Goal: Information Seeking & Learning: Find specific fact

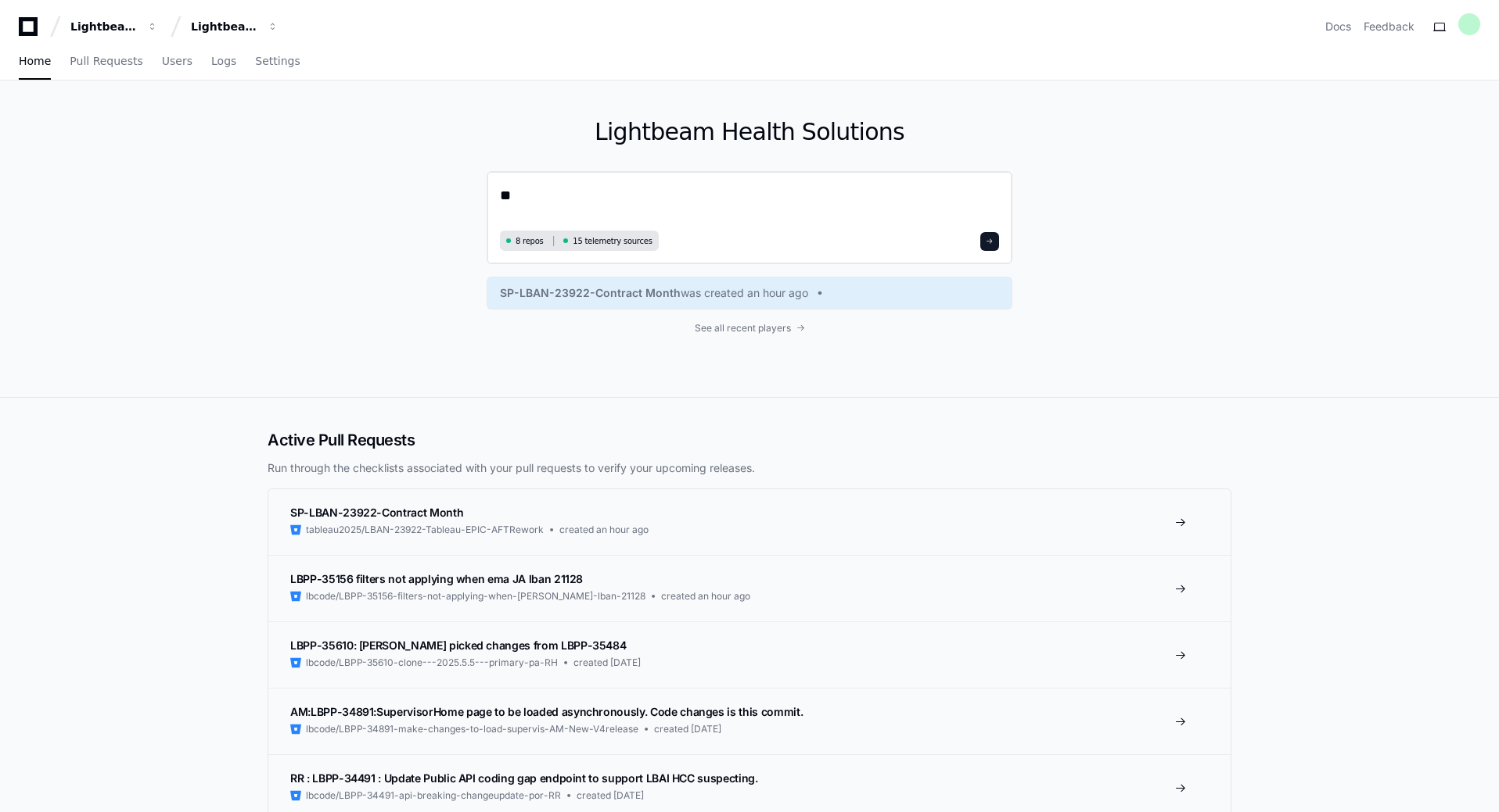
type textarea "*"
type textarea "**********"
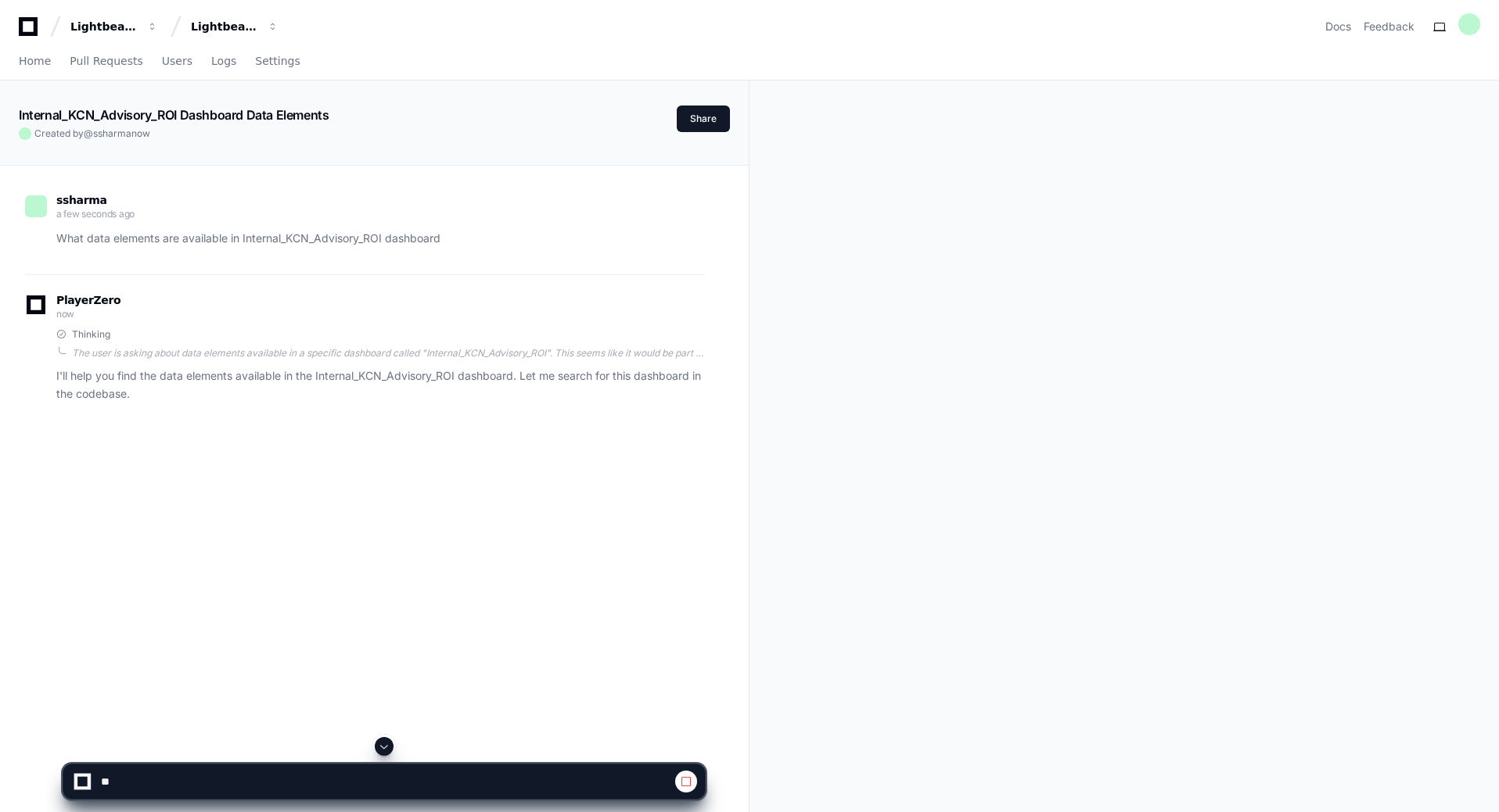
click at [503, 519] on div "ssharma a few seconds ago What data elements are available in Internal_KCN_Advi…" at bounding box center [374, 571] width 711 height 812
click at [382, 745] on span at bounding box center [384, 747] width 12 height 12
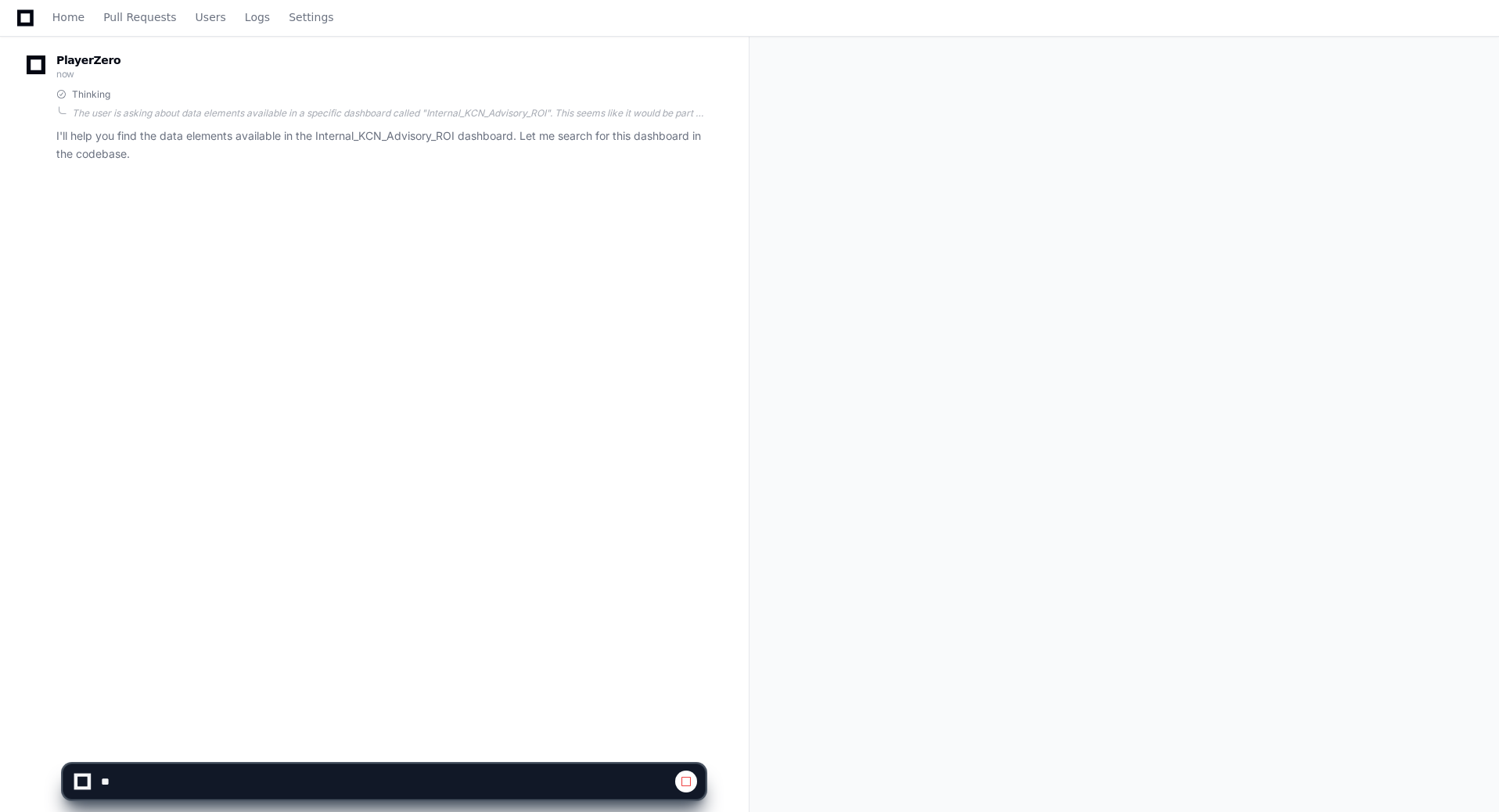
scroll to position [254, 0]
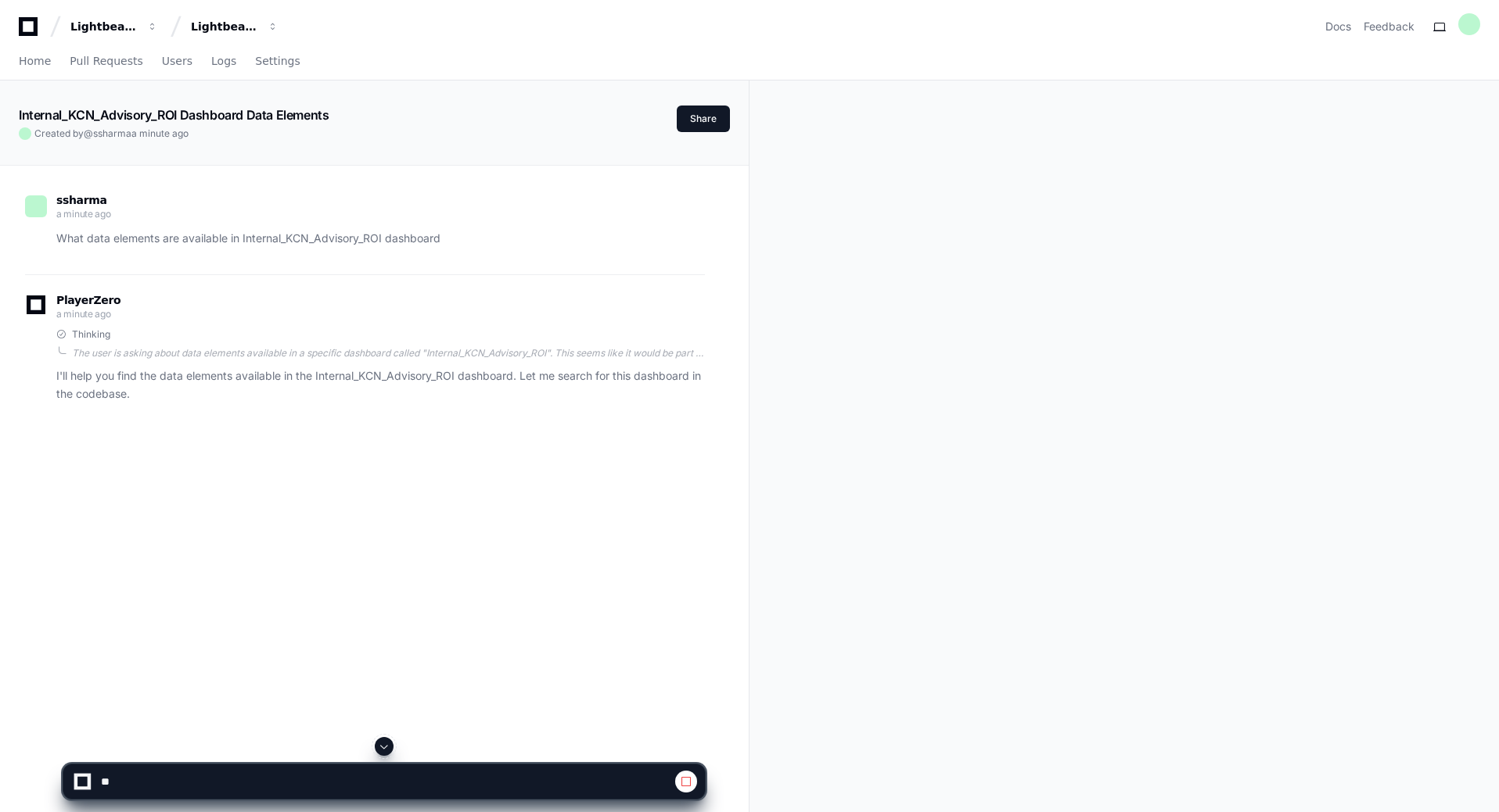
click at [386, 746] on span at bounding box center [384, 747] width 12 height 12
click at [121, 27] on div "Lightbeam Health" at bounding box center [104, 26] width 67 height 16
click at [452, 34] on div "Lightbeam Health Organizations Manage Organizations L Lightbeam Health Lightbea…" at bounding box center [749, 26] width 1461 height 28
click at [137, 27] on div "Lightbeam Health Solutions" at bounding box center [104, 26] width 67 height 16
click at [33, 65] on span "Home" at bounding box center [34, 61] width 32 height 10
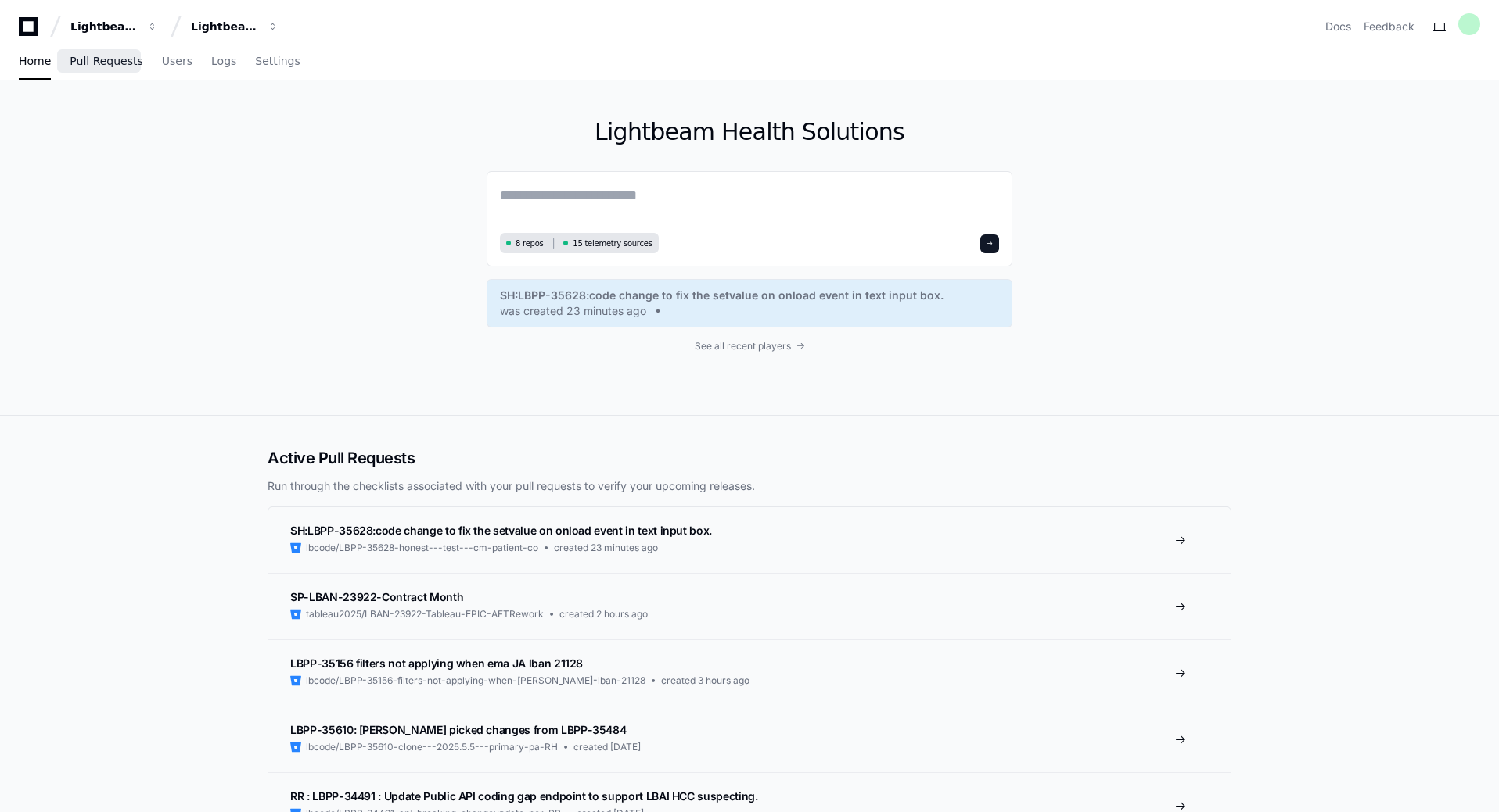
click at [109, 64] on span "Pull Requests" at bounding box center [106, 61] width 73 height 10
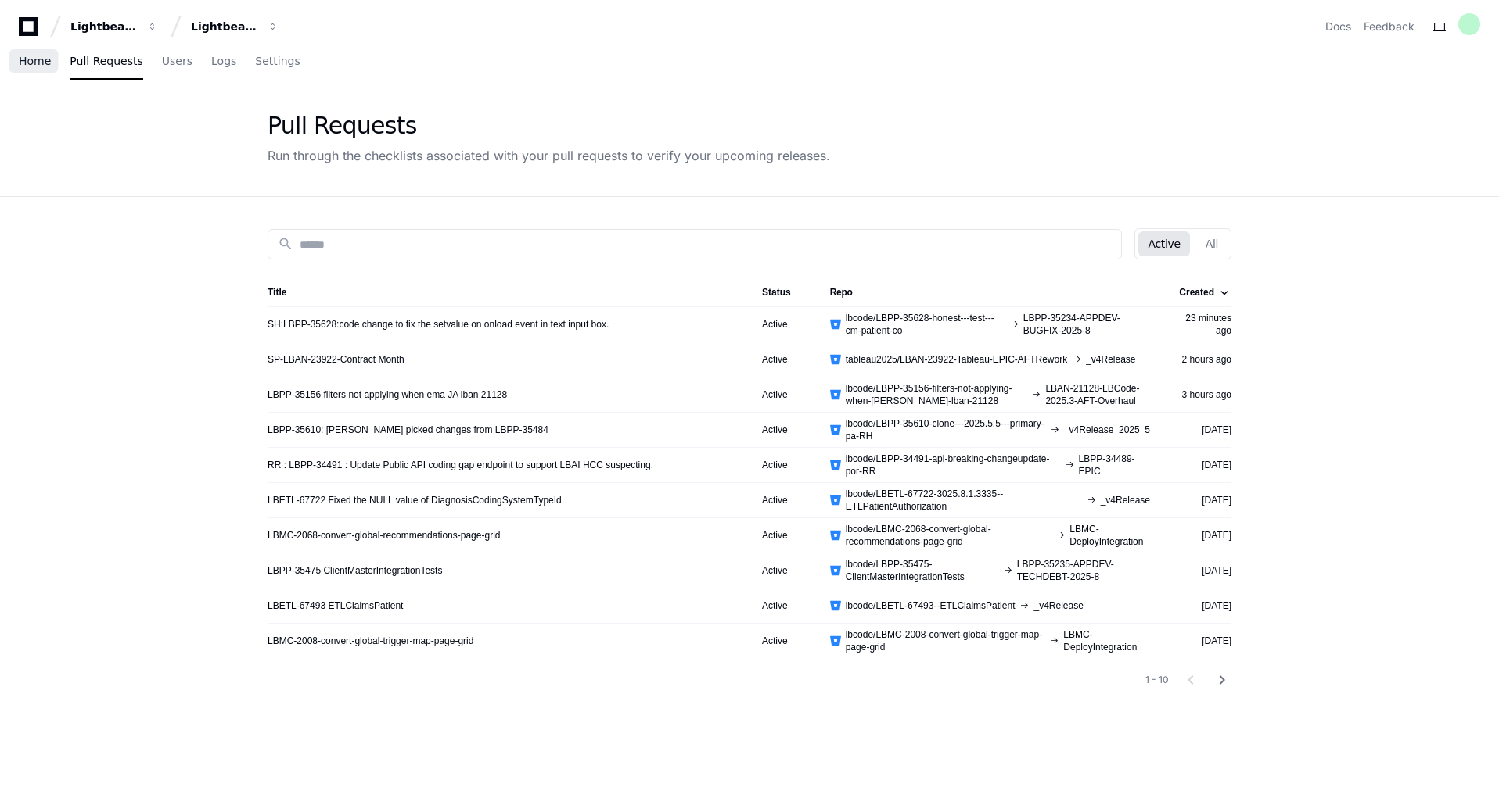
click at [33, 66] on span "Home" at bounding box center [34, 61] width 32 height 10
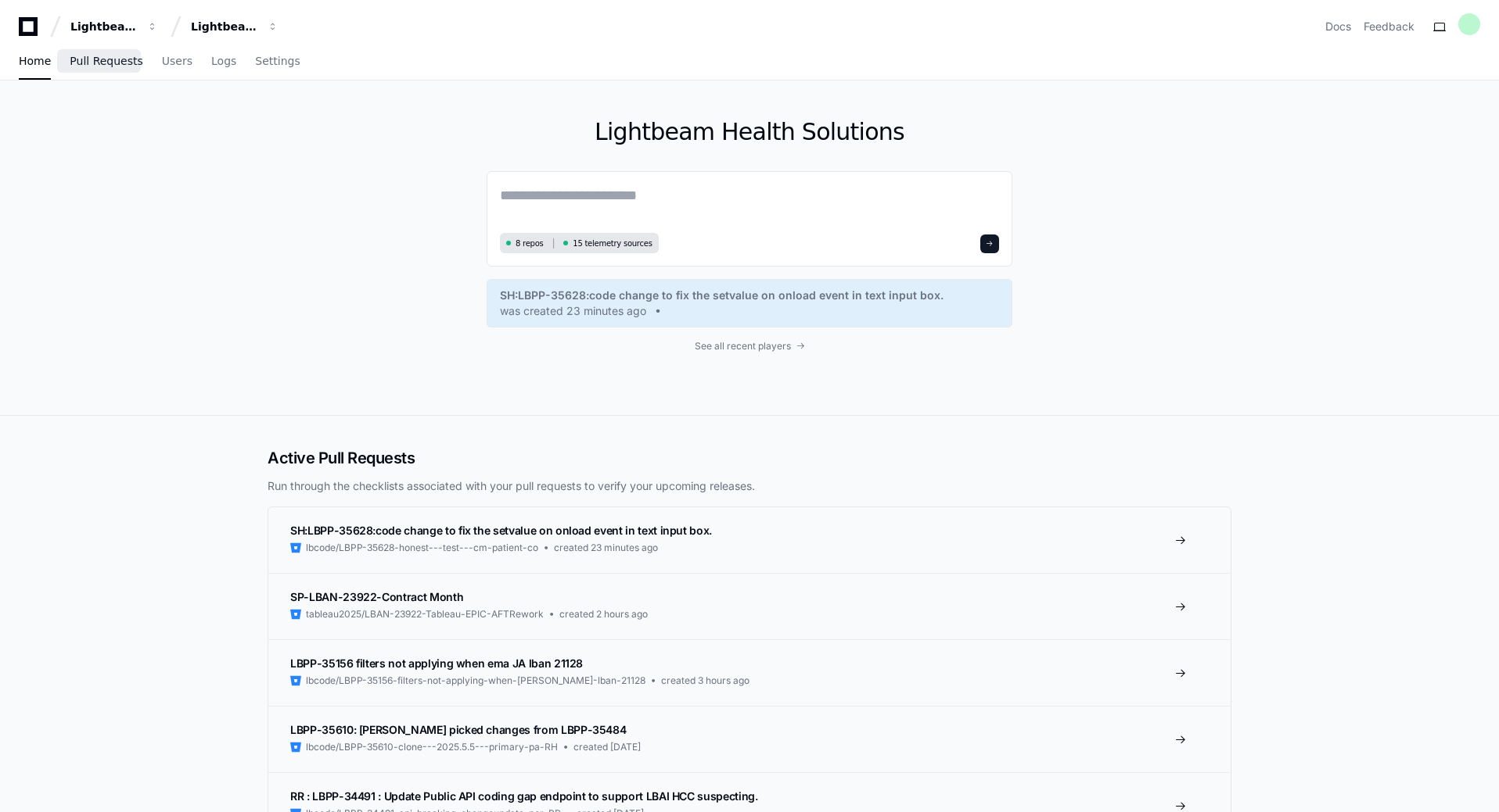
click at [106, 65] on span "Pull Requests" at bounding box center [106, 61] width 73 height 10
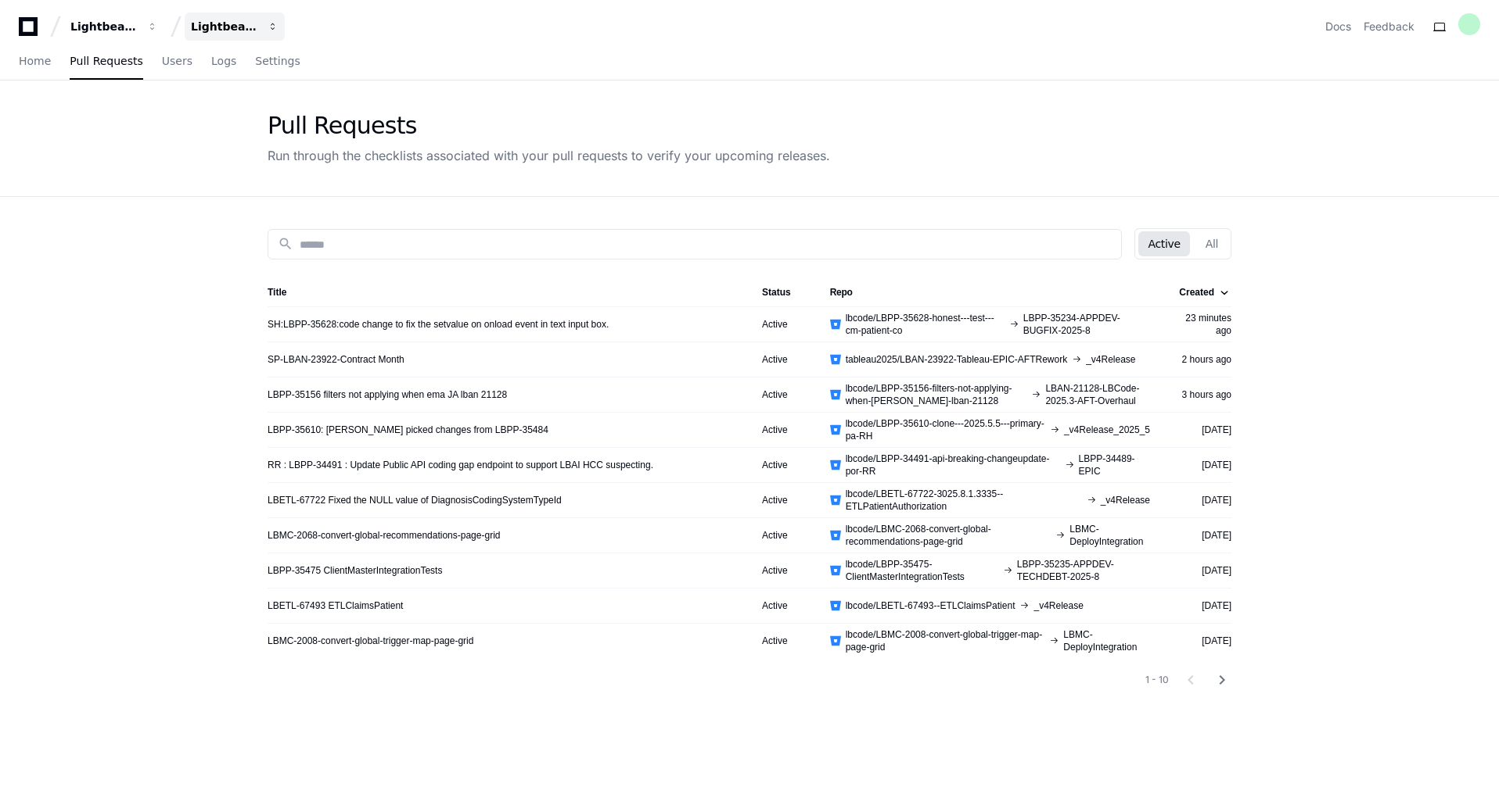
click at [137, 29] on div "Lightbeam Health Solutions" at bounding box center [104, 26] width 67 height 16
click at [282, 112] on span "Lightbeam Health Solutions" at bounding box center [294, 113] width 157 height 18
click at [11, 62] on div "Home Pull Requests Users Logs Settings" at bounding box center [749, 62] width 1499 height 37
click at [29, 62] on span "Home" at bounding box center [34, 61] width 32 height 10
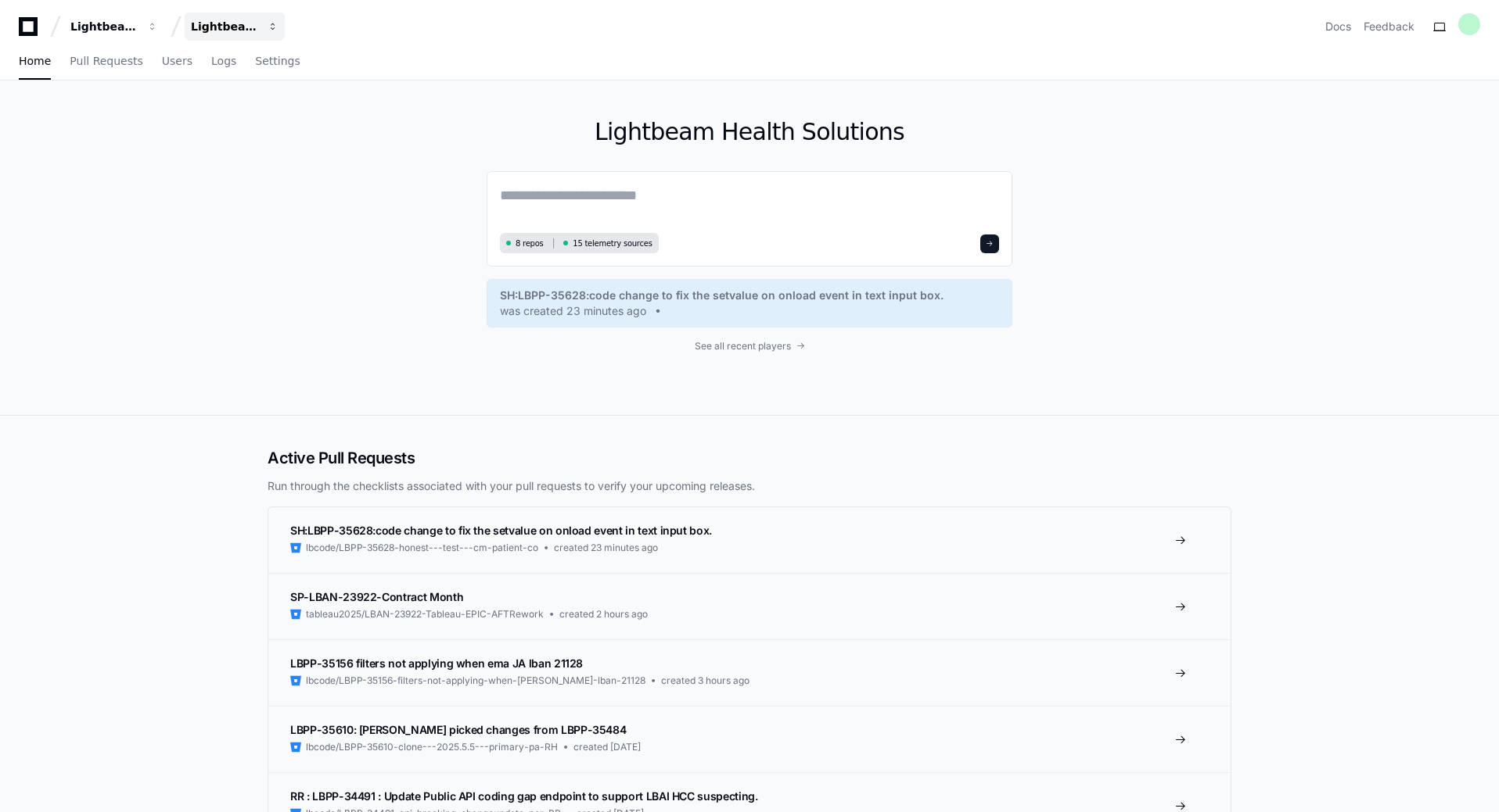
click at [137, 27] on div "Lightbeam Health Solutions" at bounding box center [104, 26] width 67 height 16
click at [131, 39] on button "Lightbeam Health" at bounding box center [114, 26] width 100 height 28
click at [313, 14] on div "Lightbeam Health Organizations Manage Organizations L Lightbeam Health Lightbea…" at bounding box center [749, 26] width 1461 height 28
click at [167, 68] on link "Users" at bounding box center [177, 62] width 31 height 36
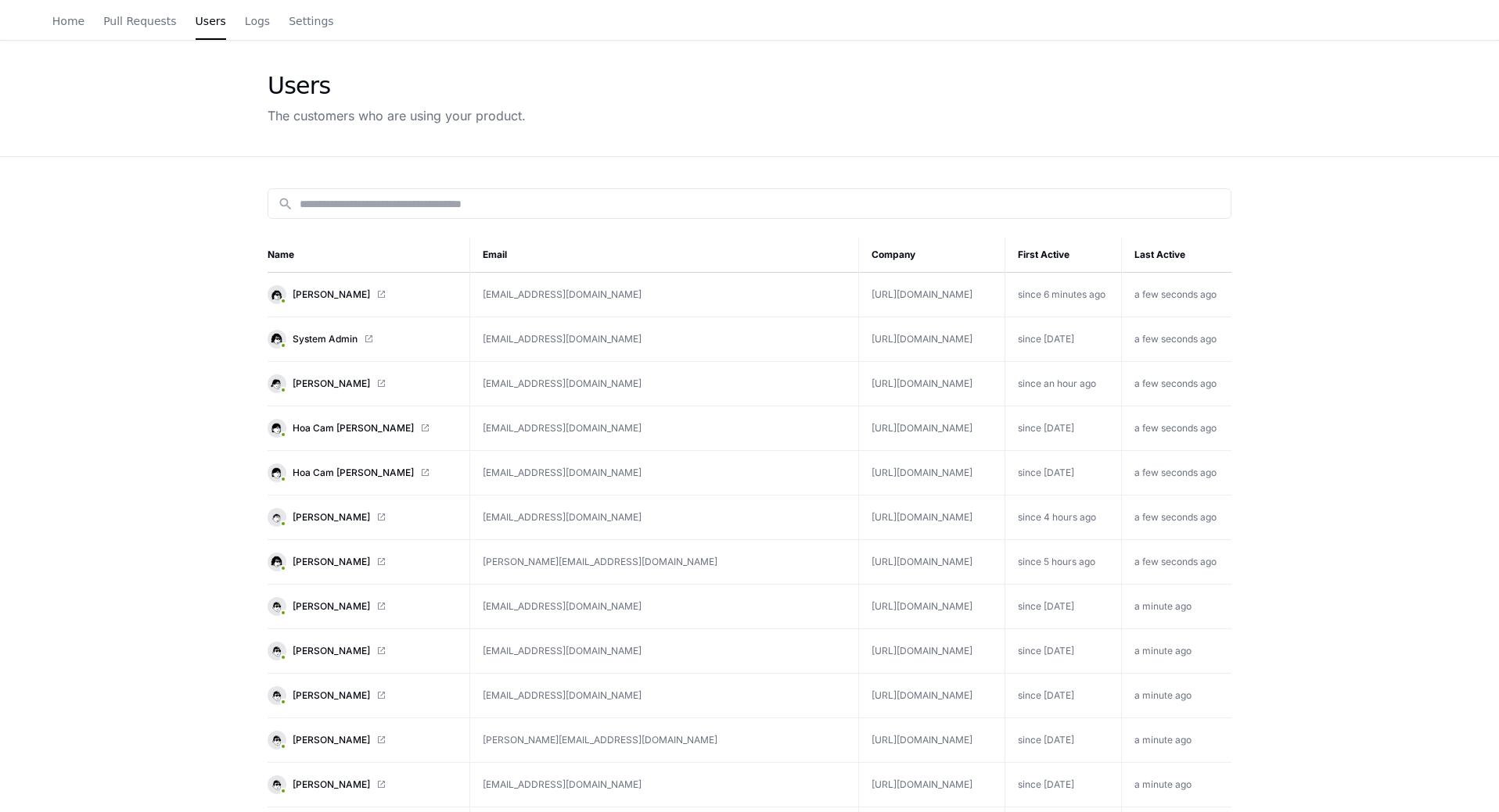
scroll to position [78, 0]
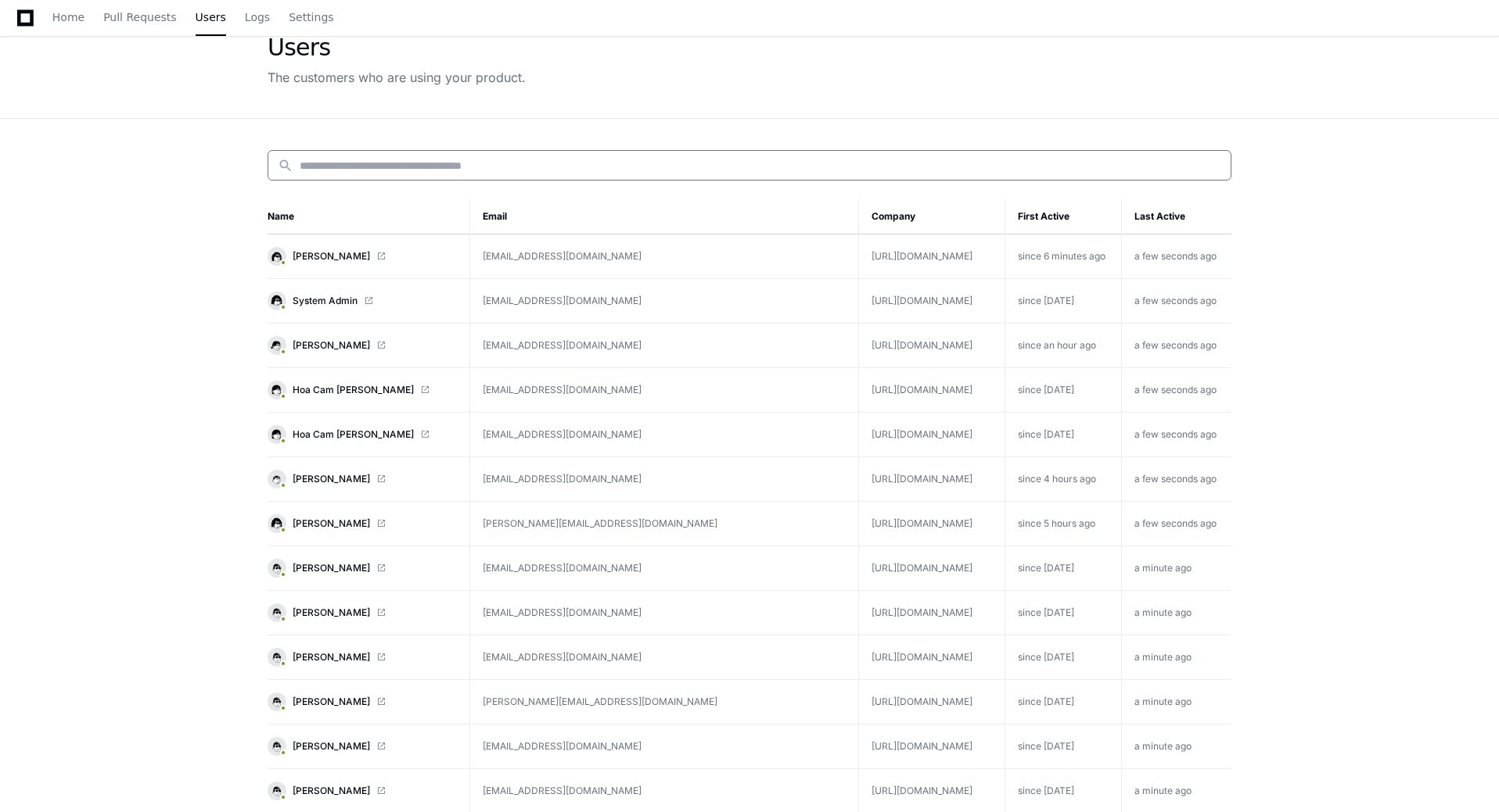
click at [356, 165] on input at bounding box center [760, 166] width 922 height 16
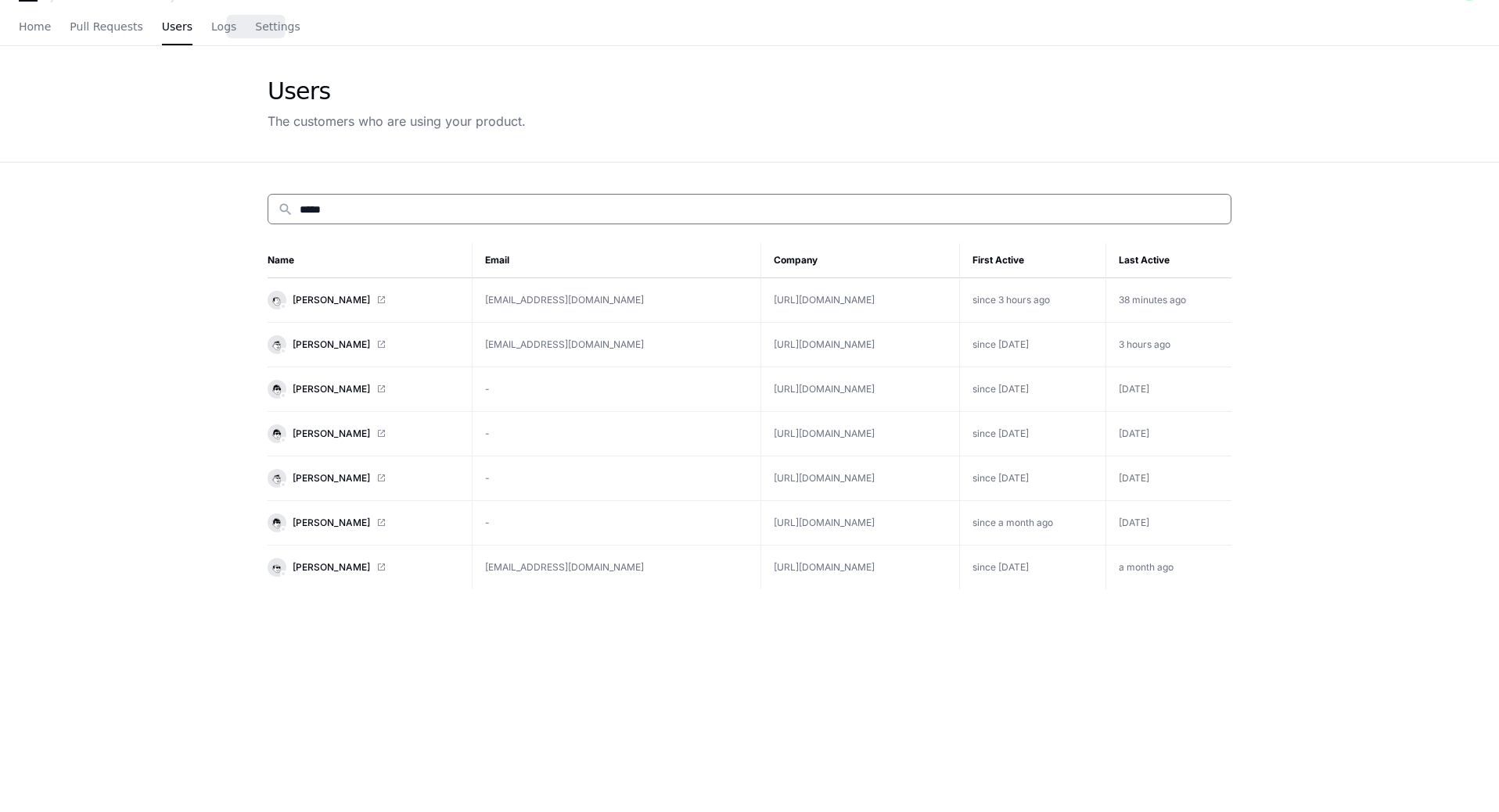
scroll to position [0, 0]
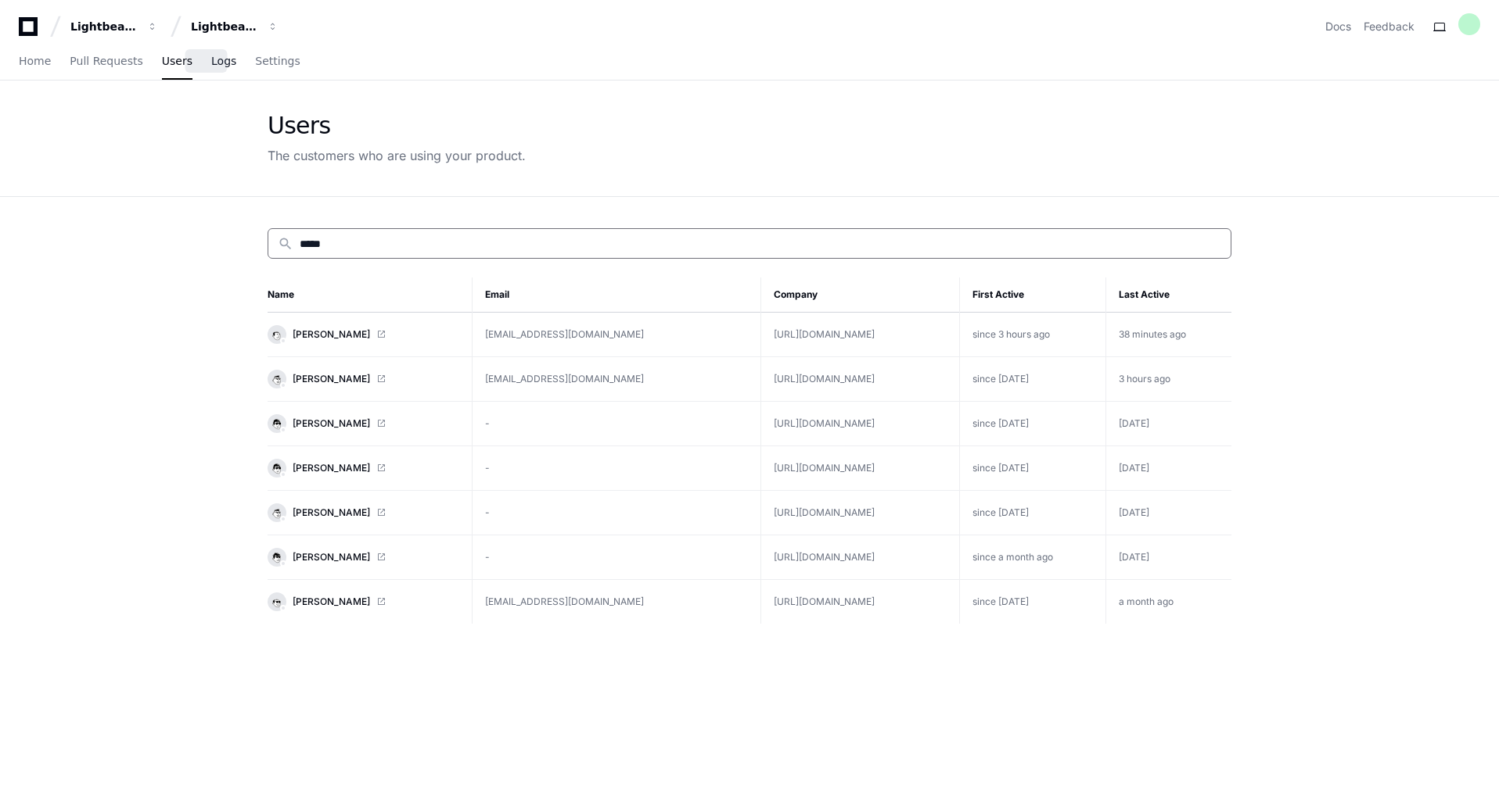
type input "*****"
click at [211, 64] on span "Logs" at bounding box center [224, 61] width 25 height 10
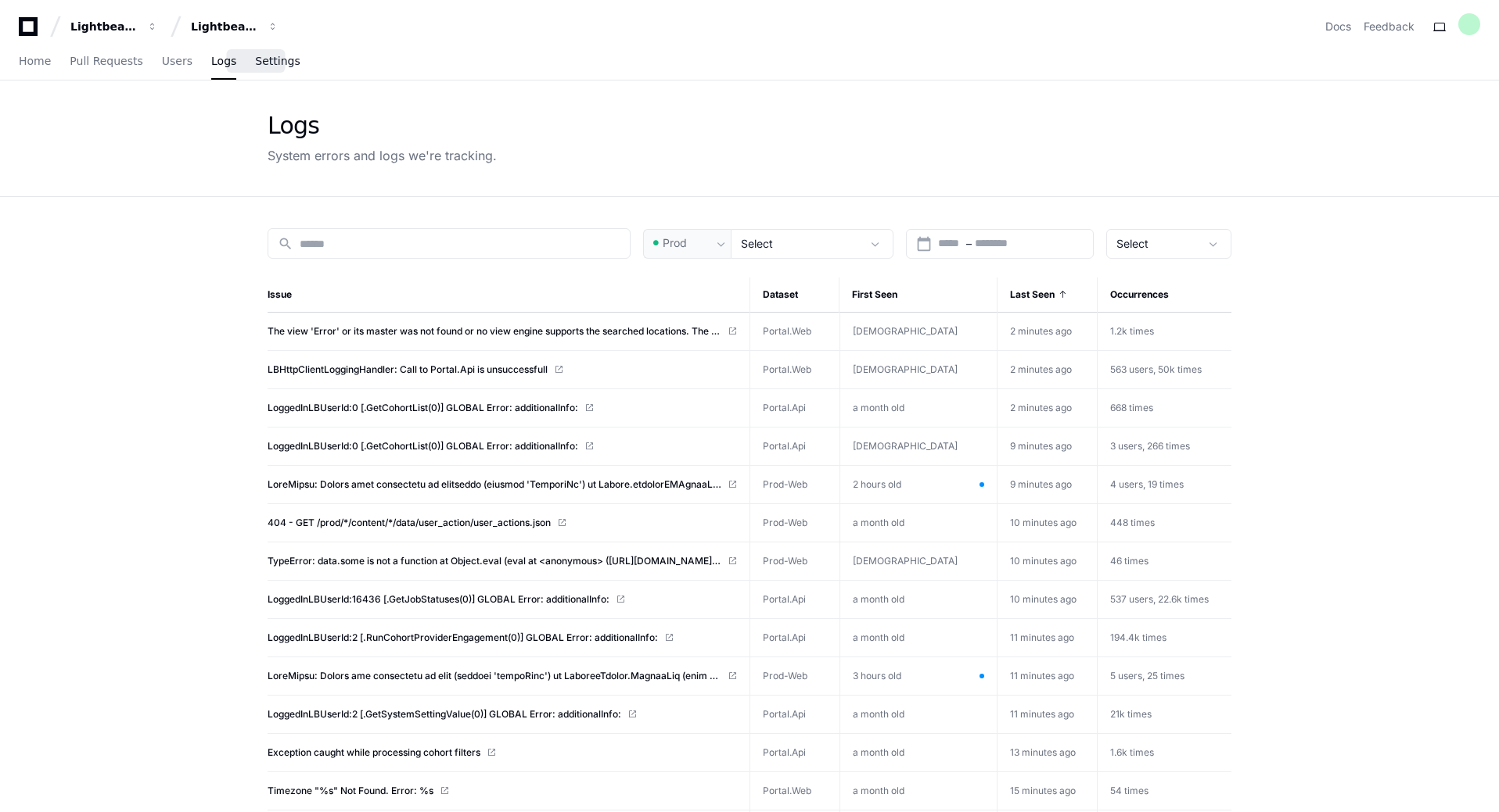
click at [268, 66] on span "Settings" at bounding box center [277, 61] width 45 height 10
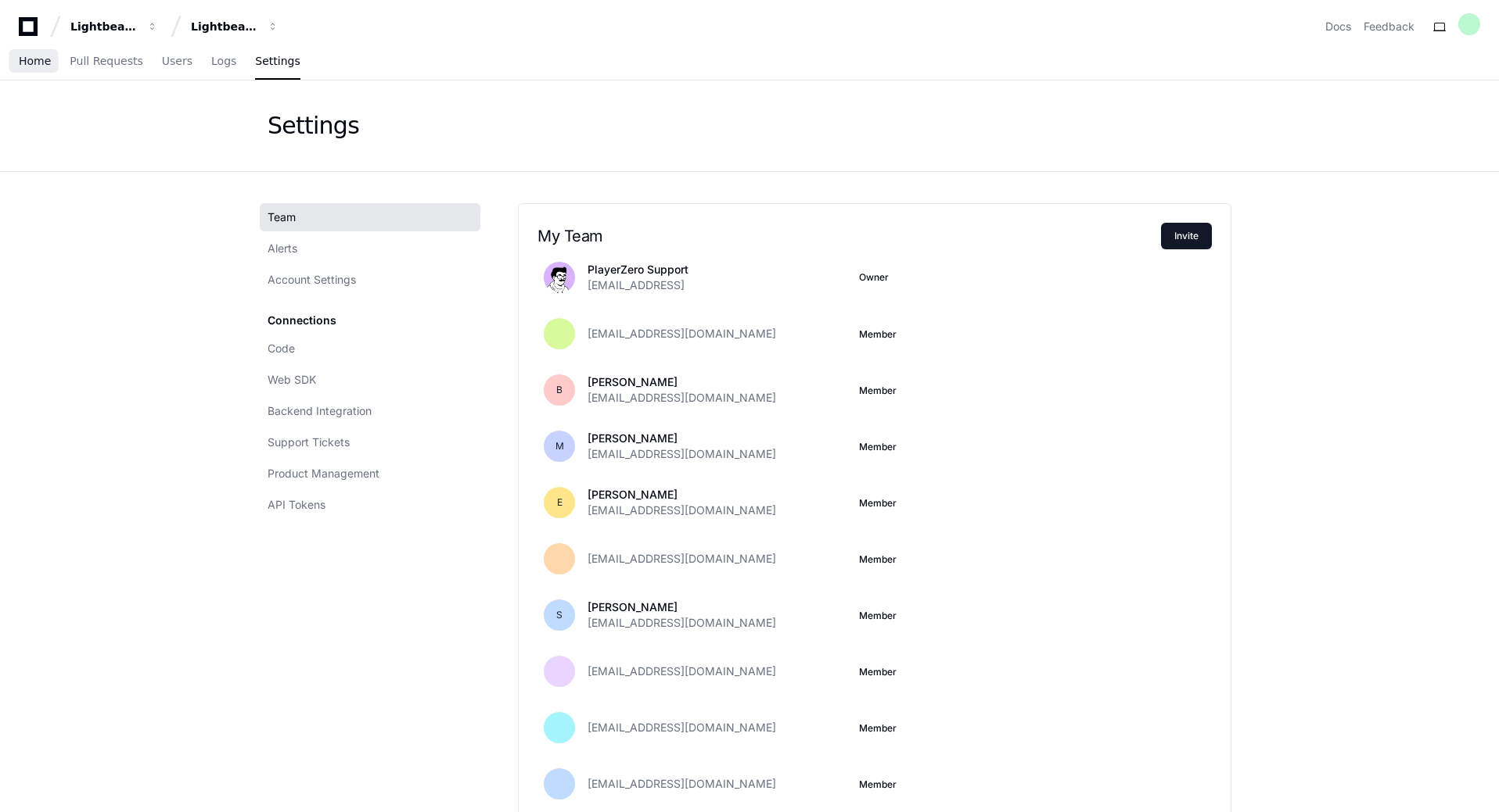
click at [41, 64] on span "Home" at bounding box center [34, 61] width 32 height 10
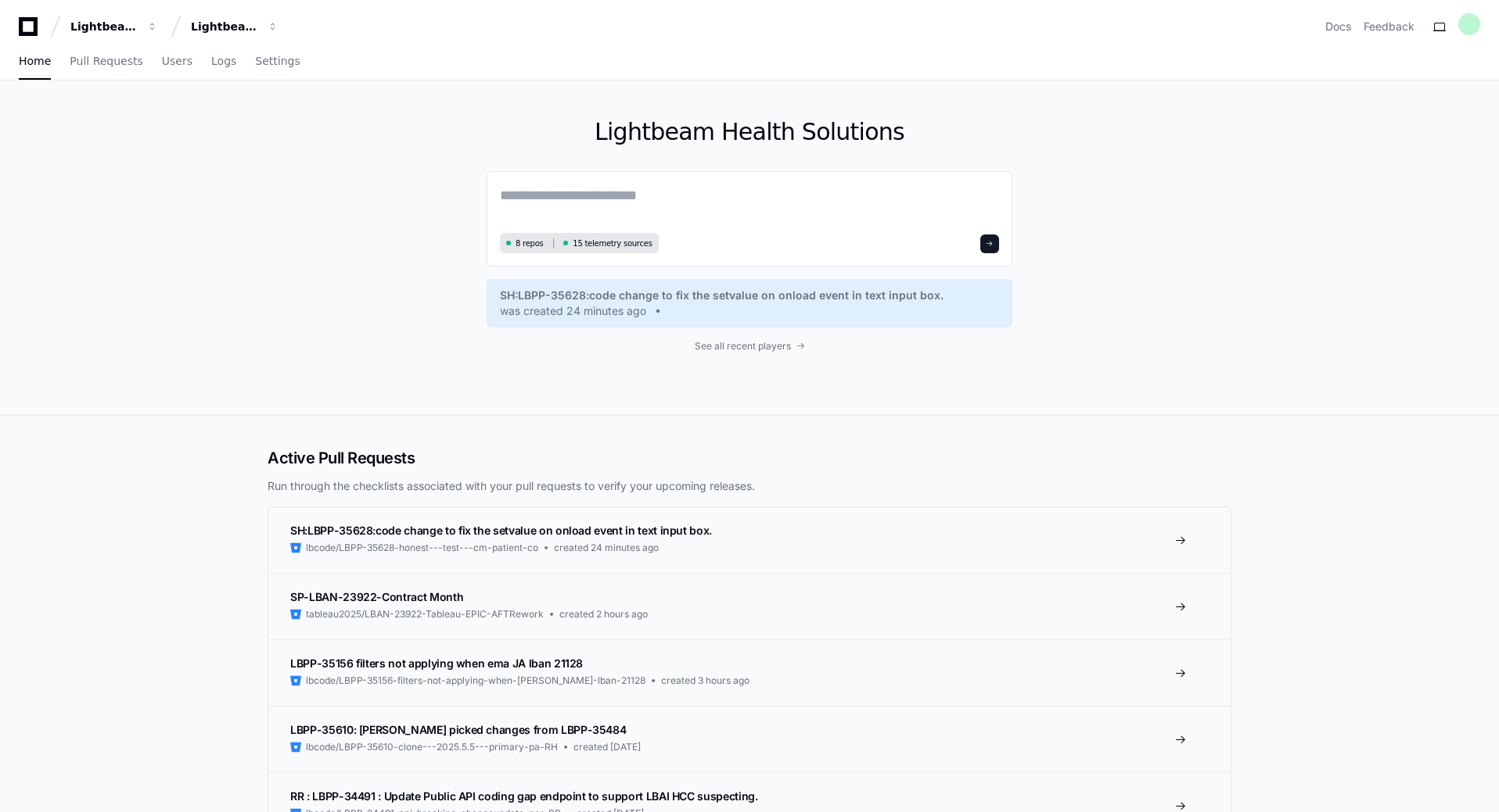
click at [88, 267] on div "Lightbeam Health Solutions 8 repos 15 telemetry sources SH:LBPP-35628:code chan…" at bounding box center [749, 248] width 1499 height 335
click at [123, 64] on span "Pull Requests" at bounding box center [106, 61] width 73 height 10
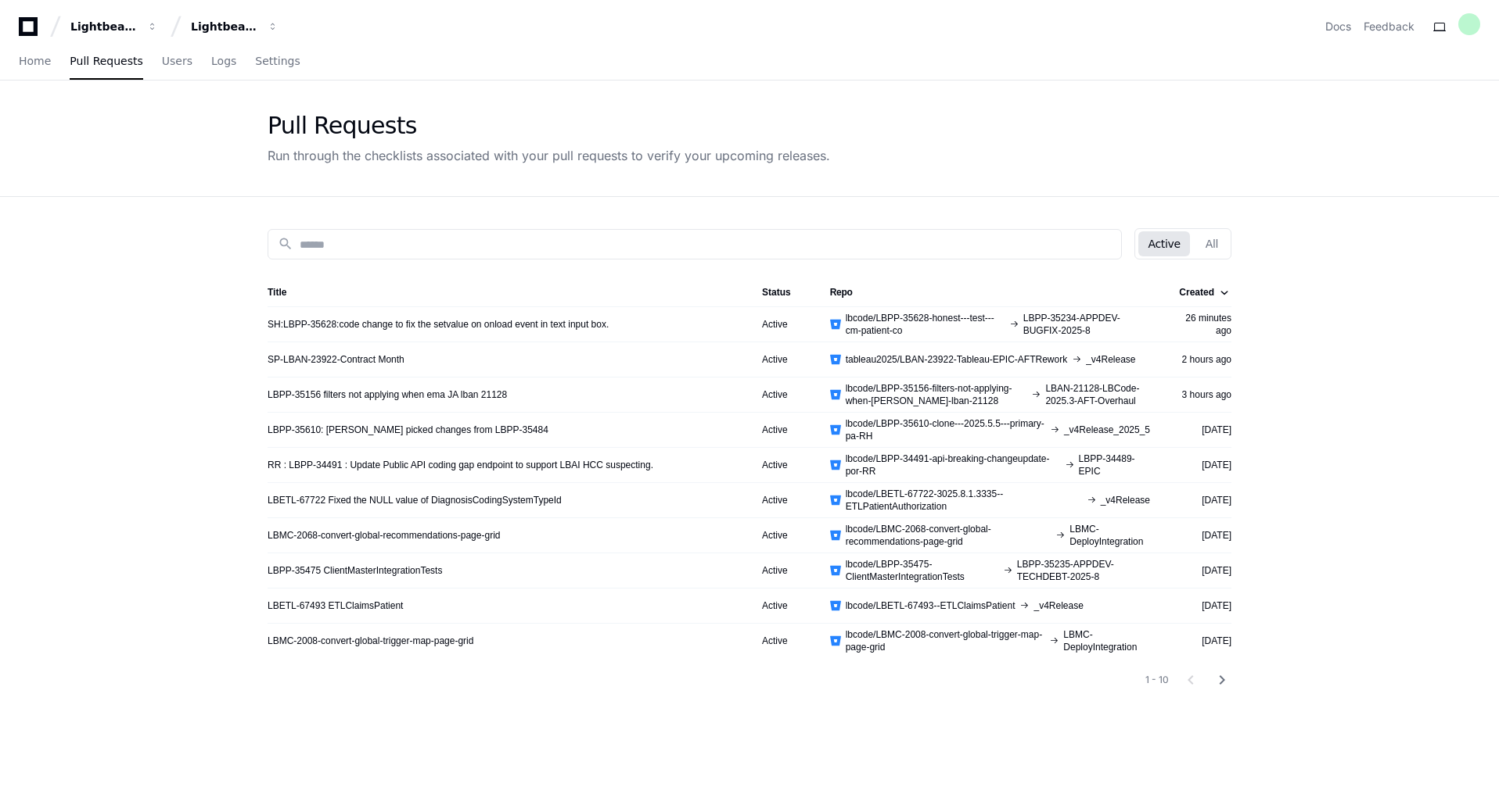
click at [27, 26] on icon at bounding box center [28, 26] width 32 height 18
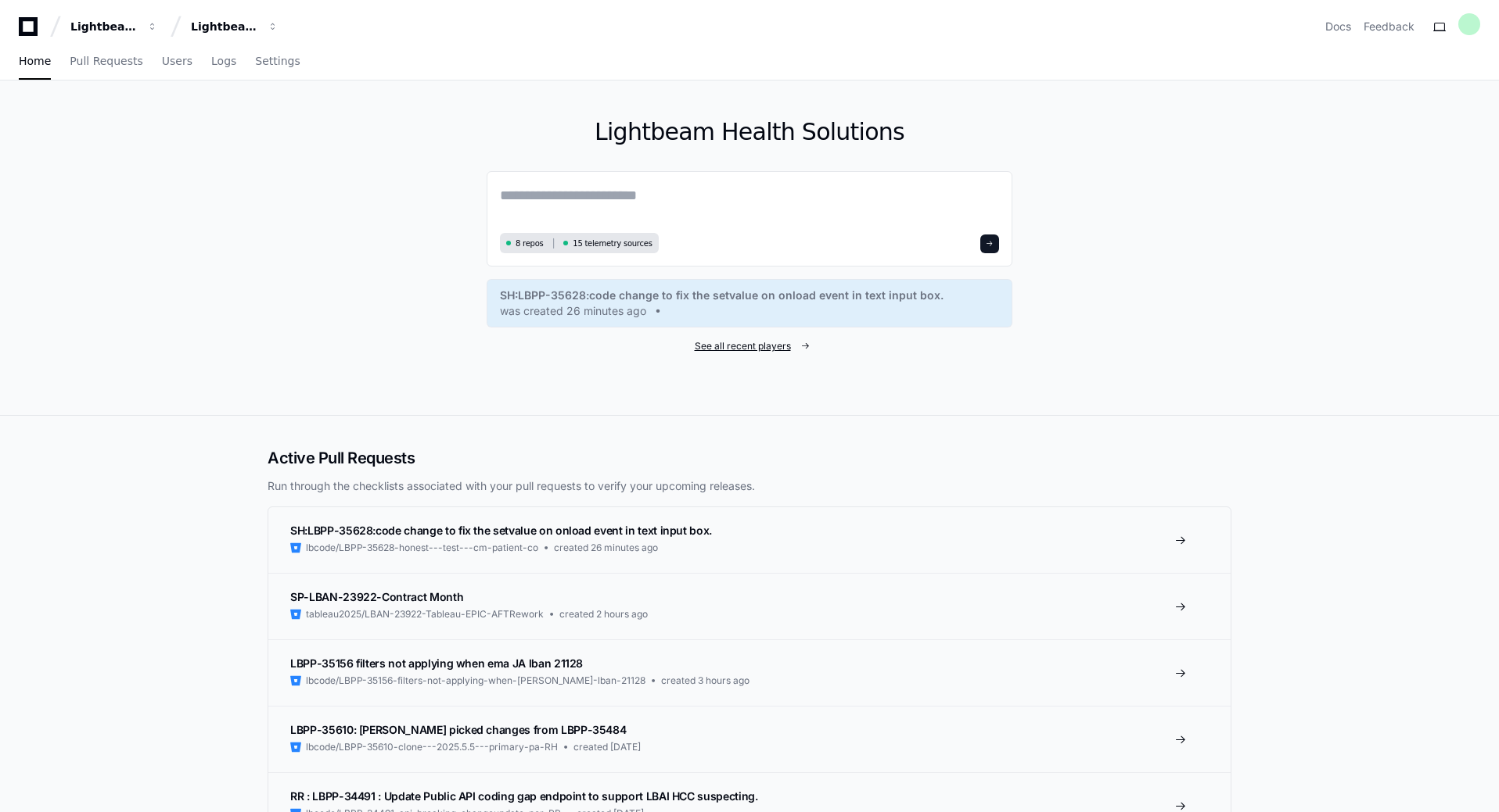
click at [754, 347] on span "See all recent players" at bounding box center [742, 347] width 96 height 12
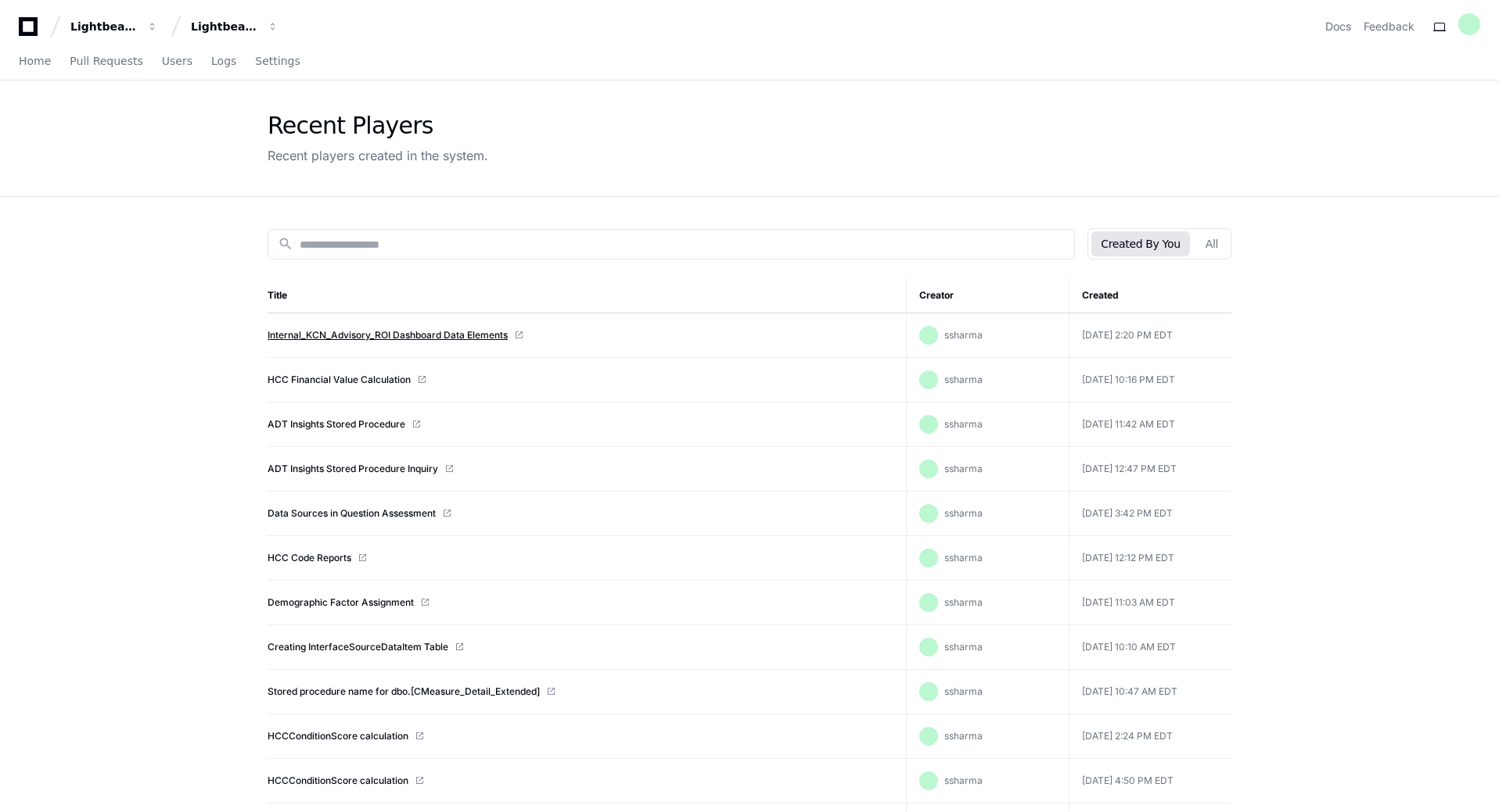
click at [474, 333] on link "Internal_KCN_Advisory_ROI Dashboard Data Elements" at bounding box center [387, 335] width 240 height 12
click at [1164, 246] on button "Created By You" at bounding box center [1140, 244] width 98 height 25
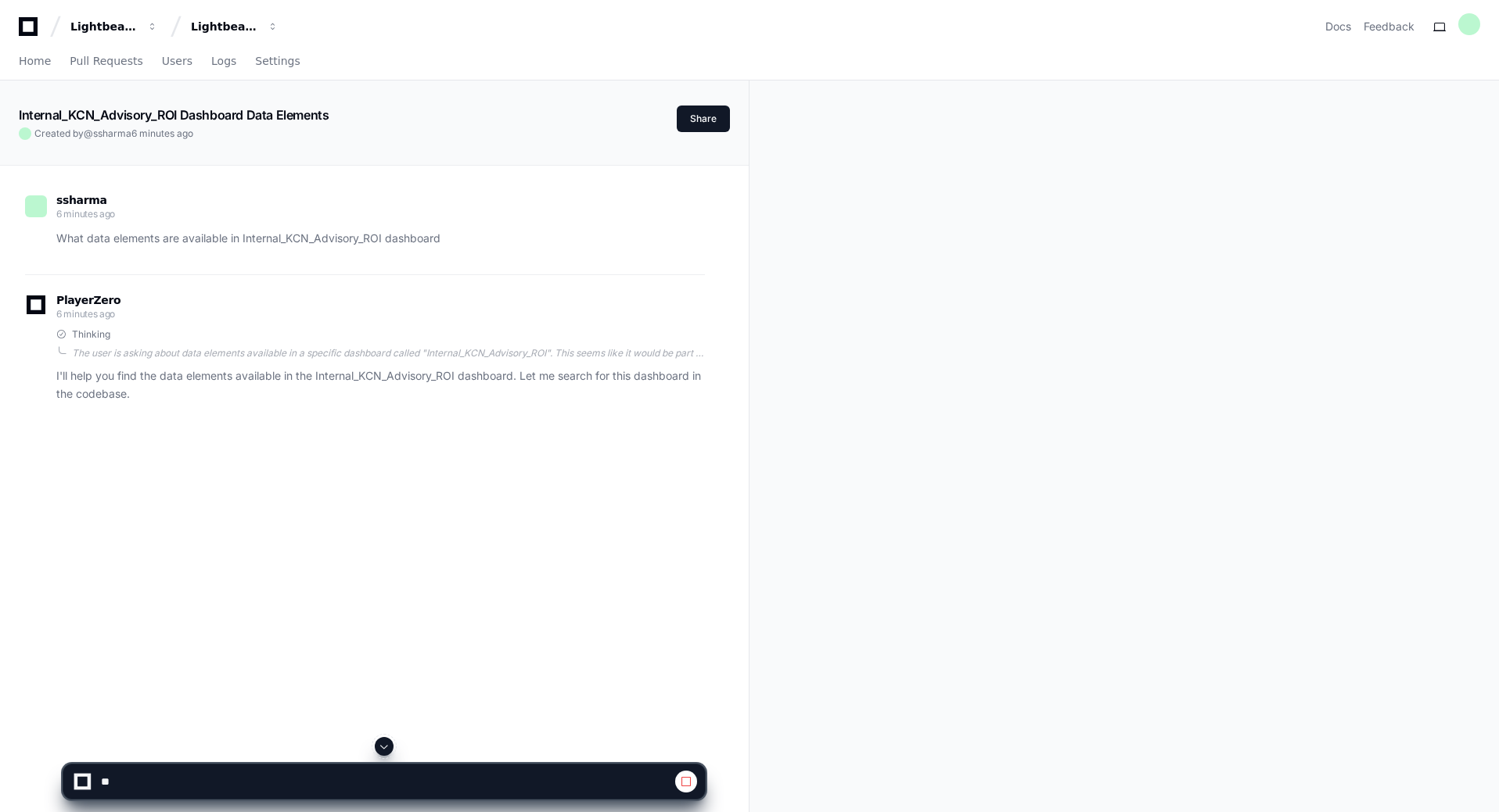
click at [387, 746] on span at bounding box center [384, 747] width 12 height 12
click at [60, 334] on span at bounding box center [61, 334] width 10 height 10
click at [91, 127] on div "Internal_KCN_Advisory_ROI Dashboard Data Elements Created by @ ssharma 6 minute…" at bounding box center [347, 122] width 658 height 34
click at [689, 782] on span at bounding box center [686, 782] width 12 height 12
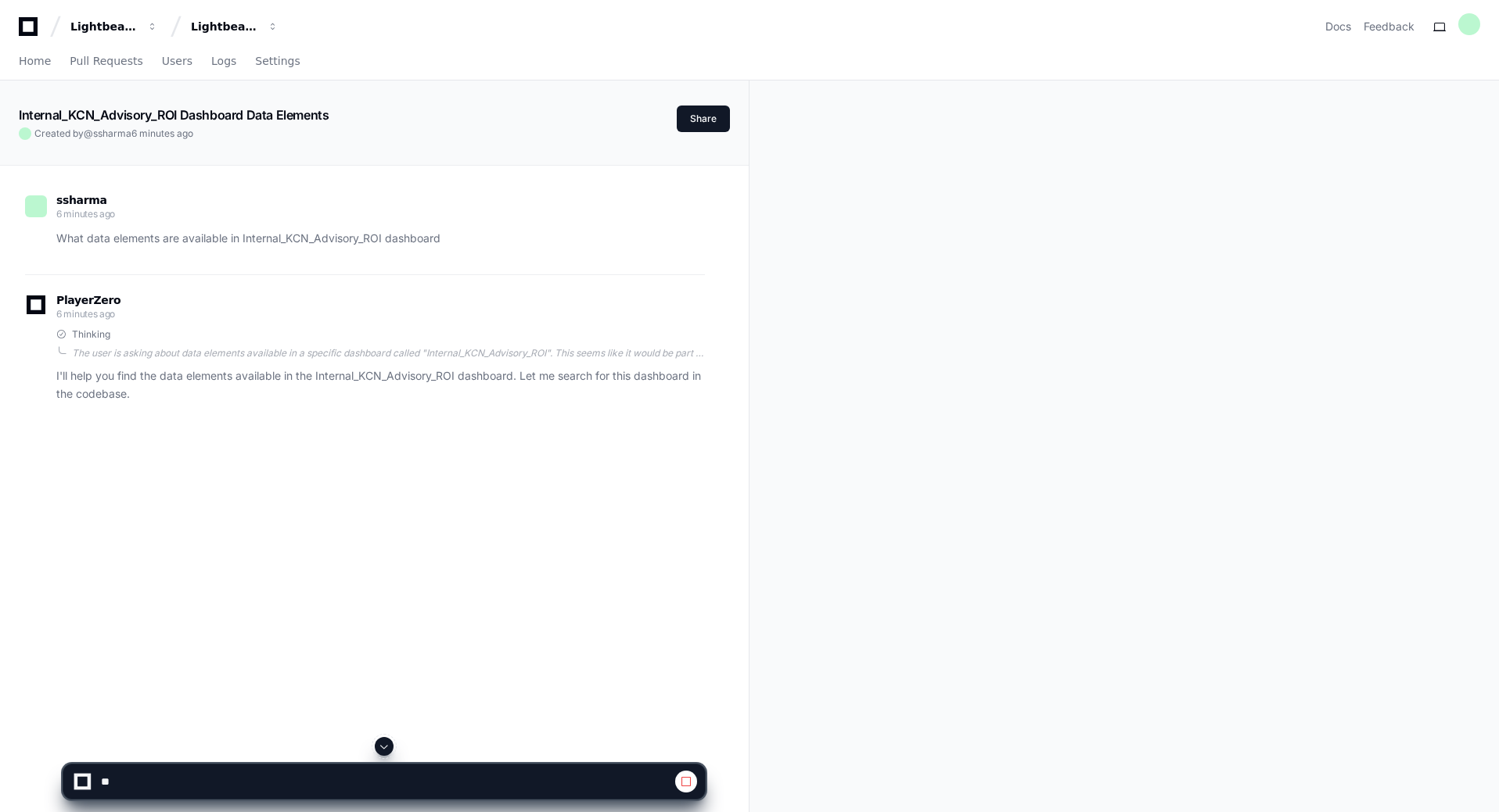
click at [684, 783] on span at bounding box center [686, 782] width 12 height 12
click at [381, 743] on span at bounding box center [384, 747] width 12 height 12
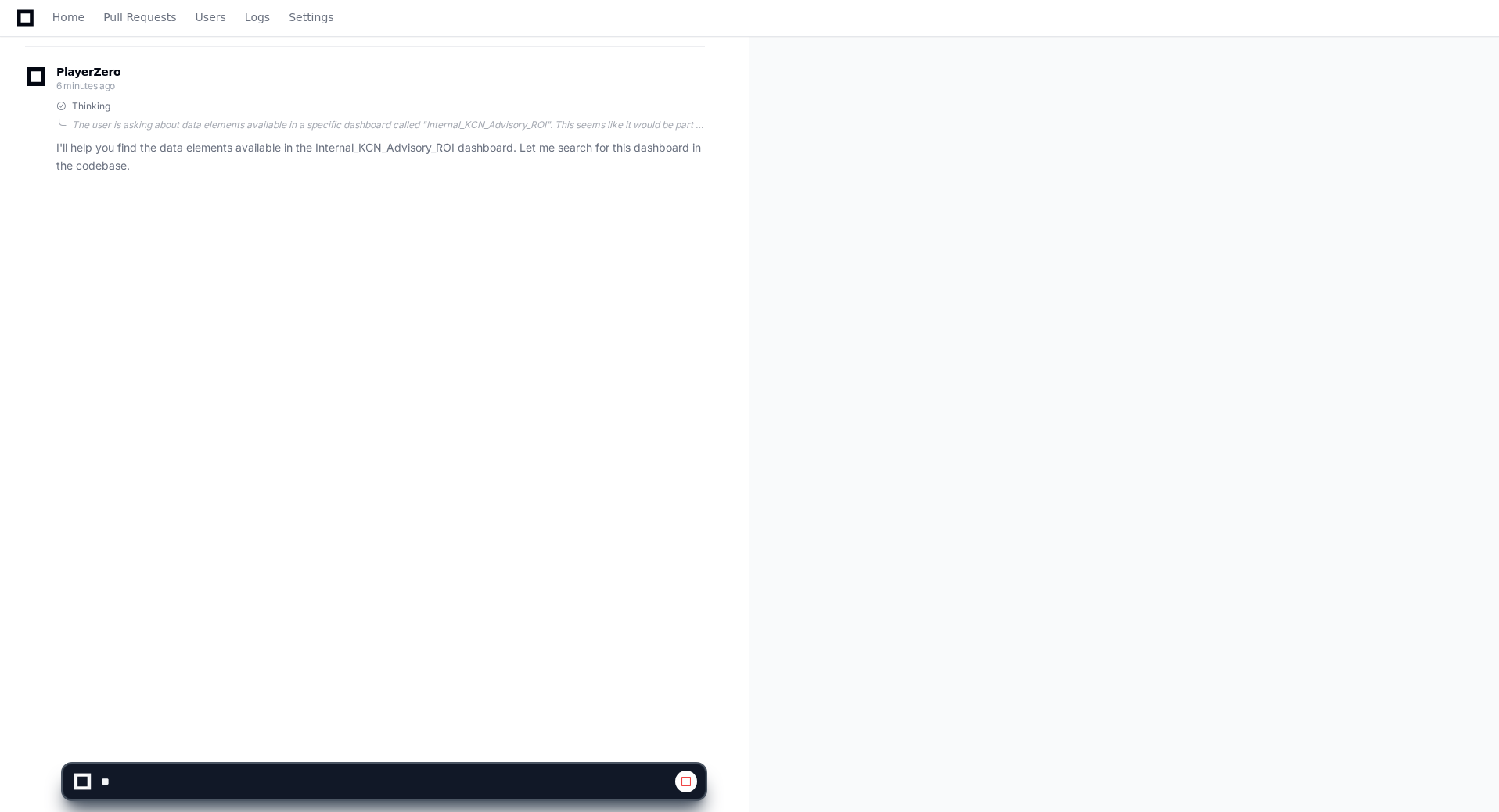
scroll to position [254, 0]
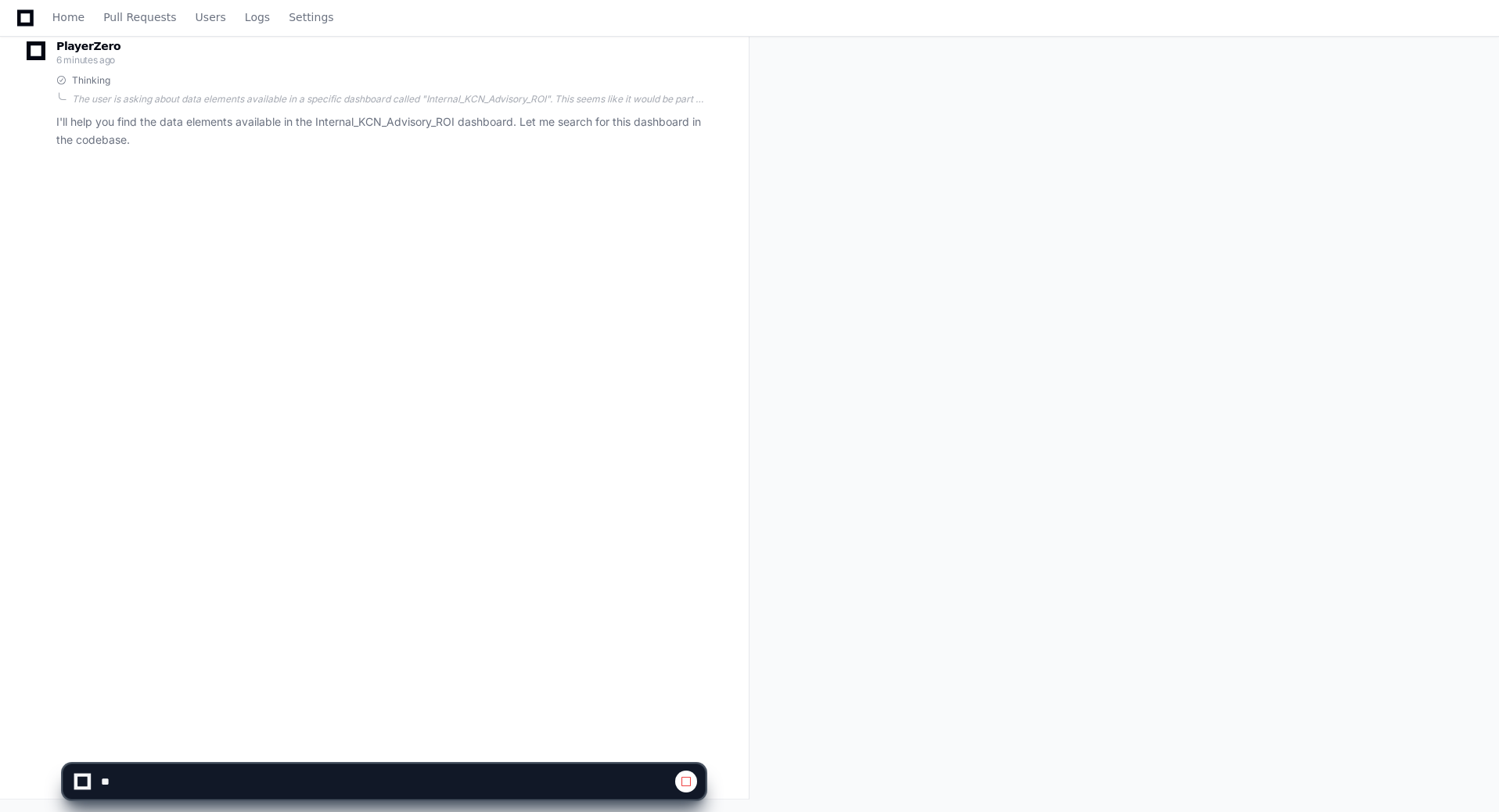
click at [691, 776] on button at bounding box center [686, 781] width 22 height 22
click at [684, 779] on span at bounding box center [686, 782] width 12 height 12
